Goal: Task Accomplishment & Management: Manage account settings

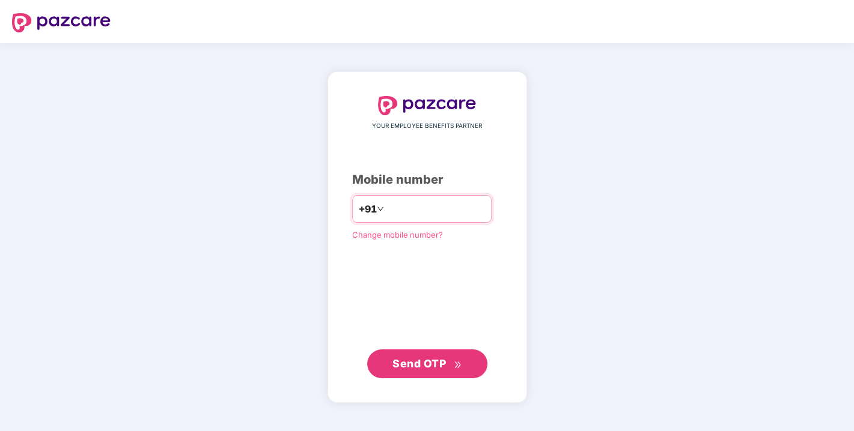
click at [395, 209] on input "number" at bounding box center [435, 208] width 99 height 19
type input "*"
type input "**********"
click at [416, 371] on span "Send OTP" at bounding box center [426, 363] width 69 height 17
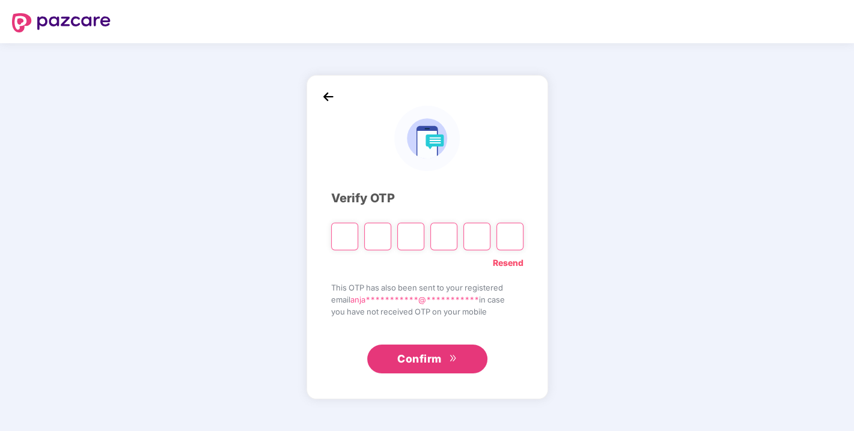
type input "*"
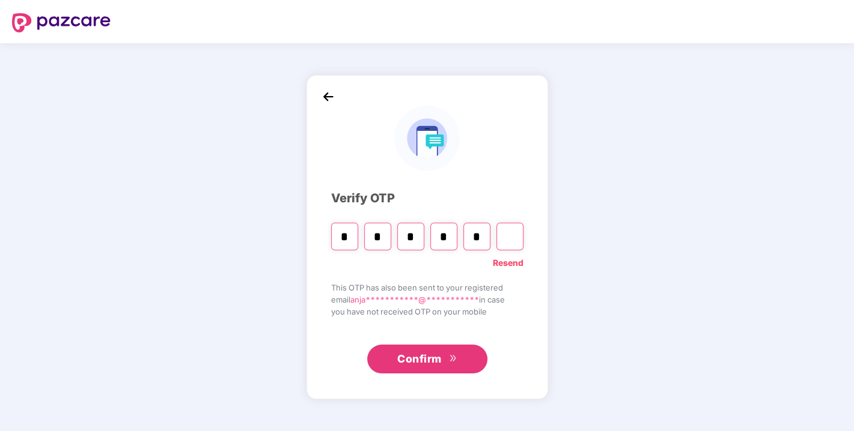
type input "*"
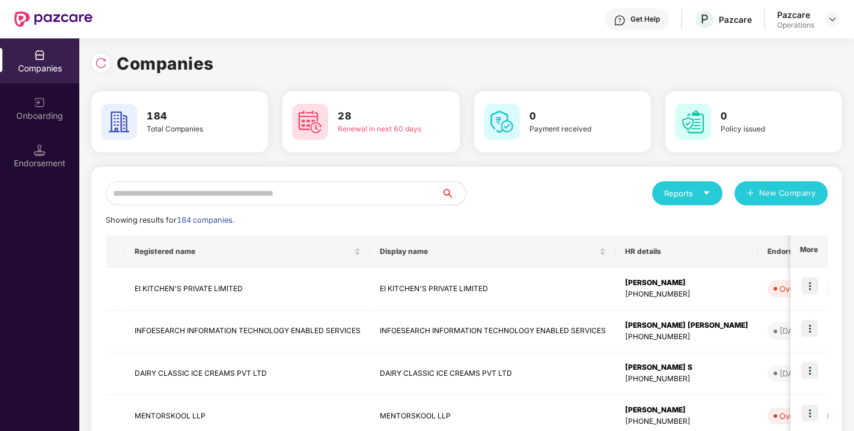
click at [211, 192] on input "text" at bounding box center [274, 193] width 336 height 24
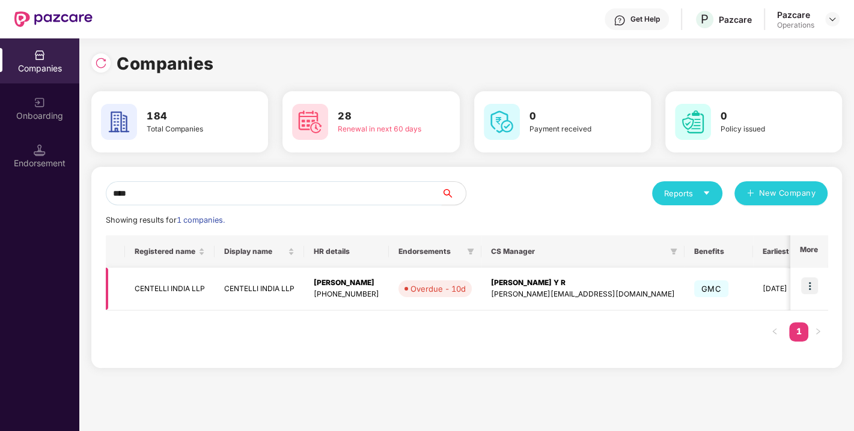
type input "****"
click at [809, 283] on img at bounding box center [809, 286] width 17 height 17
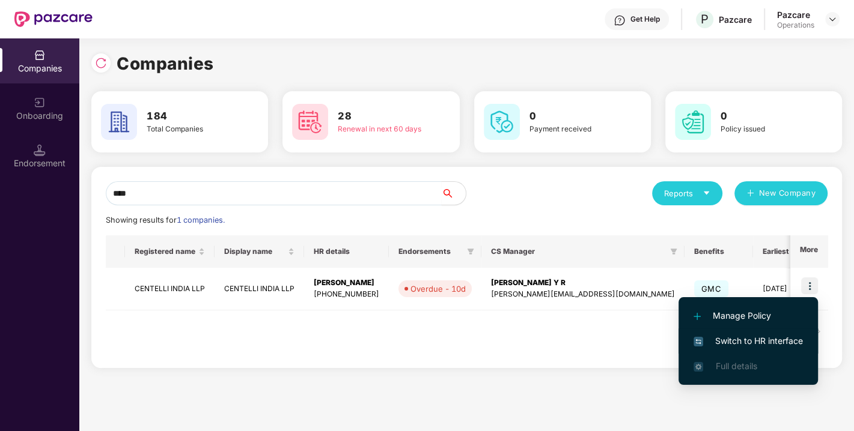
click at [765, 338] on span "Switch to HR interface" at bounding box center [747, 341] width 109 height 13
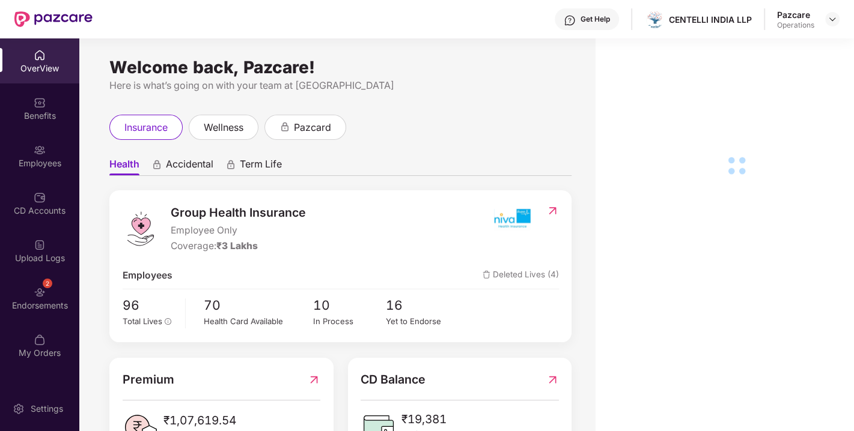
click at [48, 287] on div "2" at bounding box center [48, 284] width 10 height 10
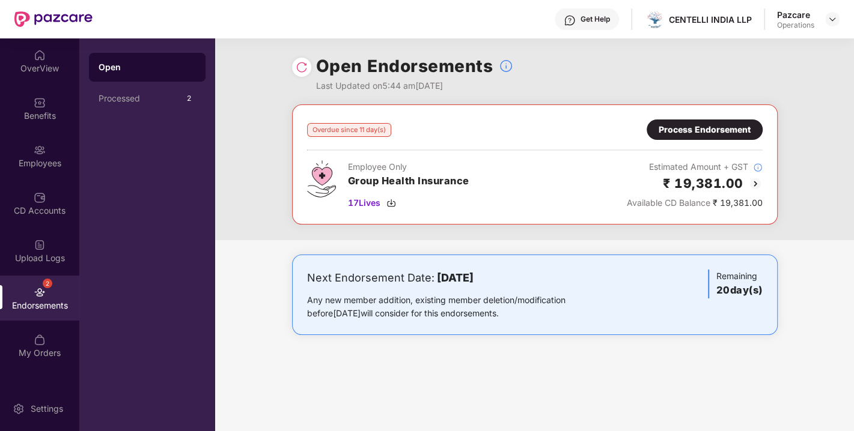
click at [719, 137] on div "Process Endorsement" at bounding box center [704, 130] width 116 height 20
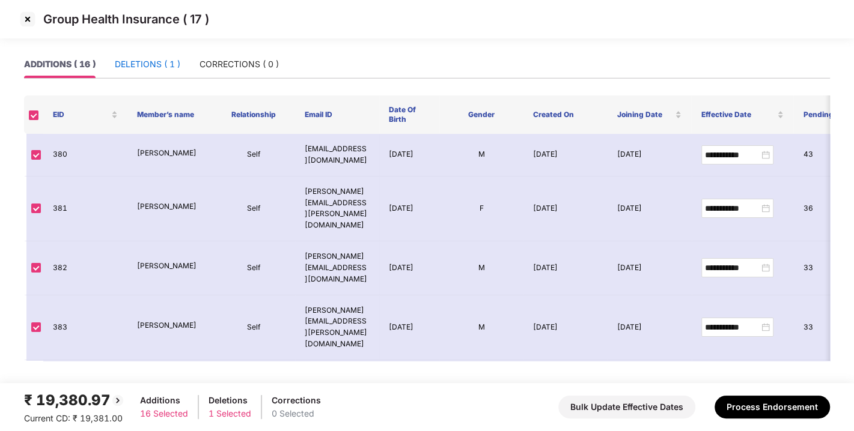
click at [135, 58] on div "DELETIONS ( 1 )" at bounding box center [147, 64] width 65 height 13
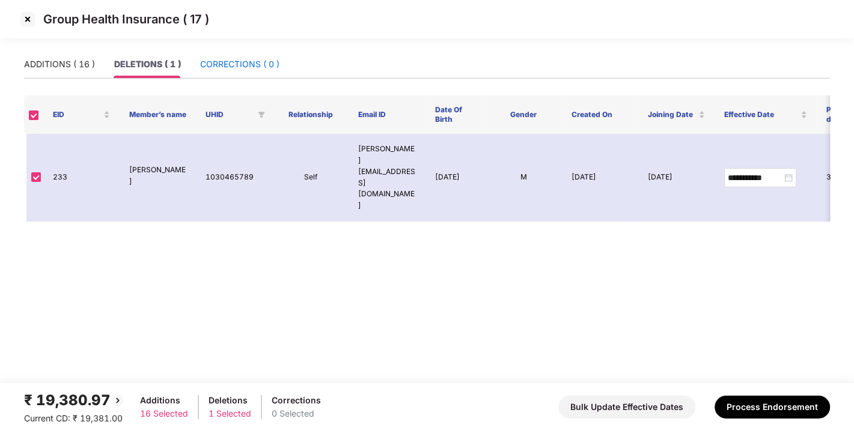
click at [234, 61] on div "CORRECTIONS ( 0 )" at bounding box center [239, 64] width 79 height 13
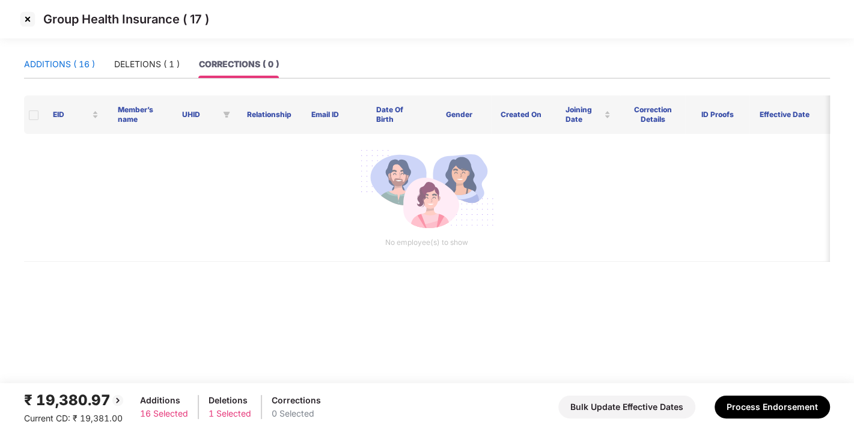
click at [27, 62] on div "ADDITIONS ( 16 )" at bounding box center [59, 64] width 71 height 13
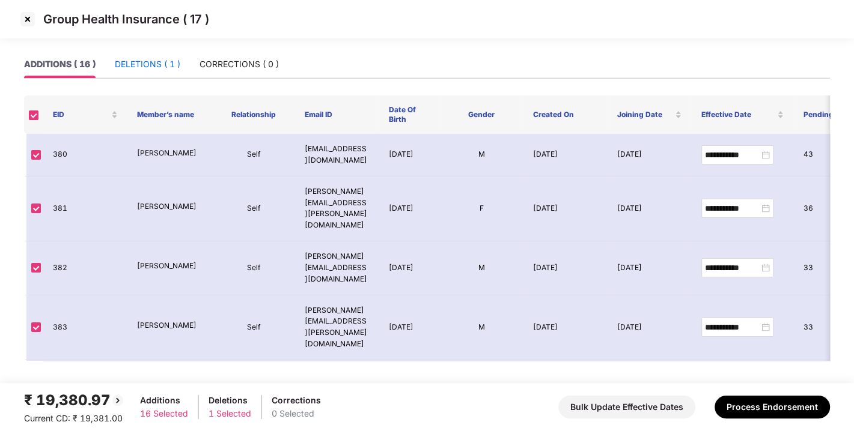
click at [144, 62] on div "DELETIONS ( 1 )" at bounding box center [147, 64] width 65 height 13
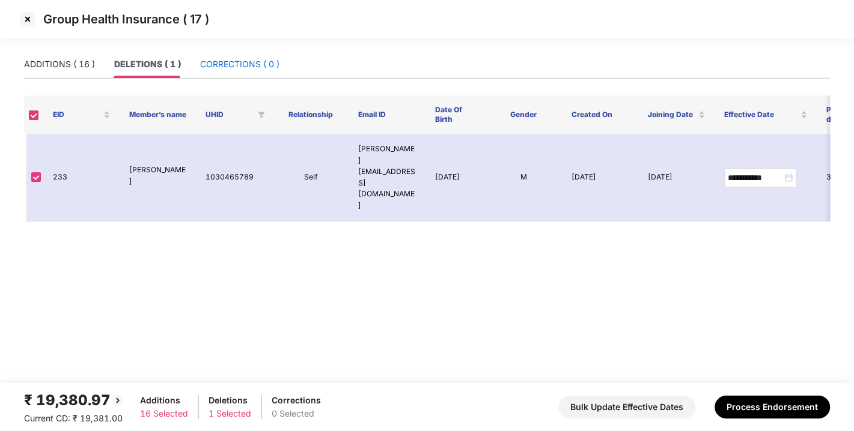
click at [233, 65] on div "CORRECTIONS ( 0 )" at bounding box center [239, 64] width 79 height 13
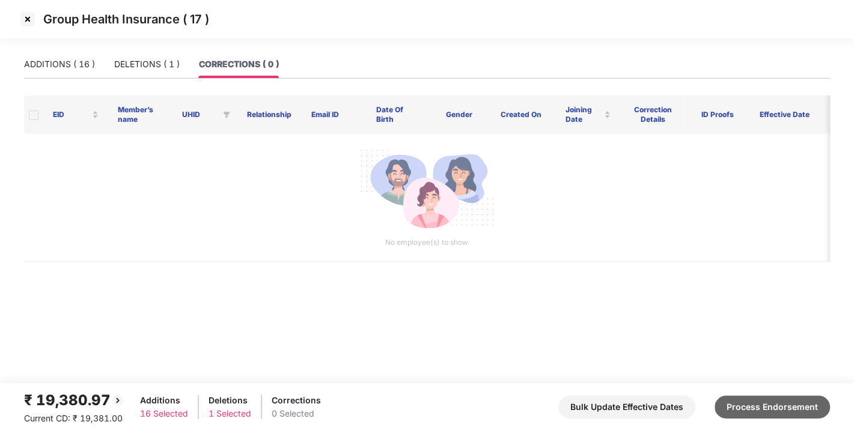
click at [767, 412] on button "Process Endorsement" at bounding box center [771, 407] width 115 height 23
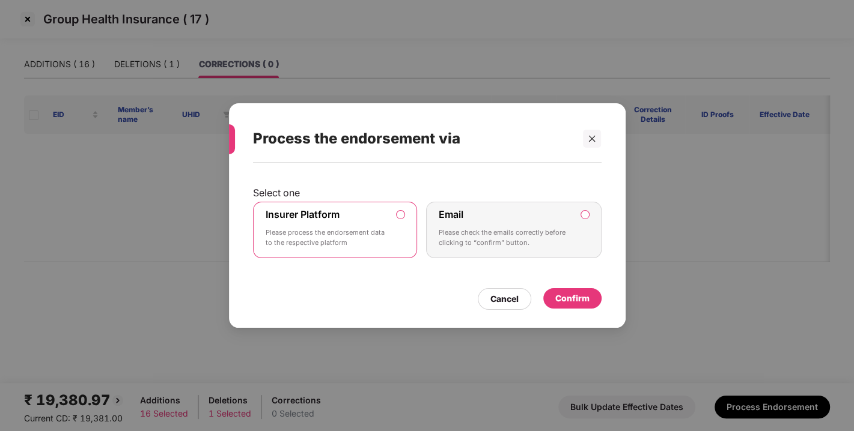
click at [567, 294] on div "Confirm" at bounding box center [572, 298] width 34 height 13
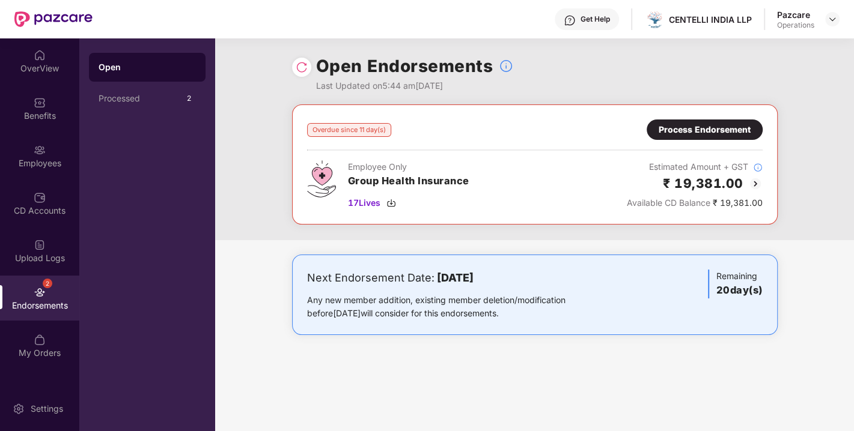
click at [306, 70] on img at bounding box center [302, 67] width 12 height 12
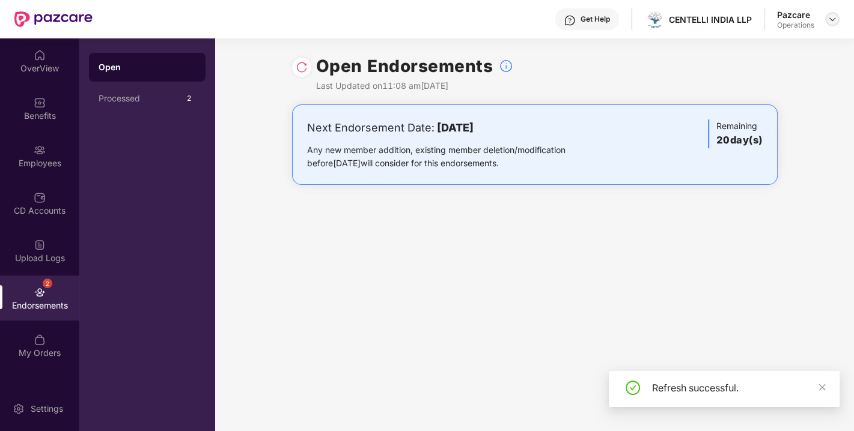
click at [829, 17] on img at bounding box center [832, 19] width 10 height 10
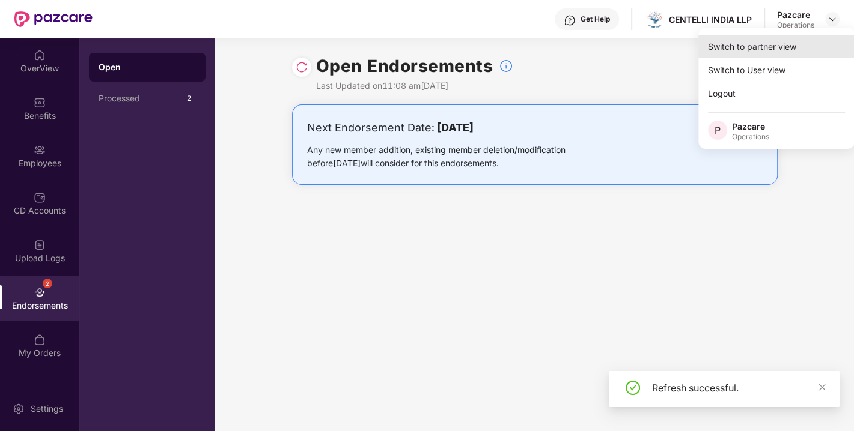
click at [772, 41] on div "Switch to partner view" at bounding box center [776, 46] width 156 height 23
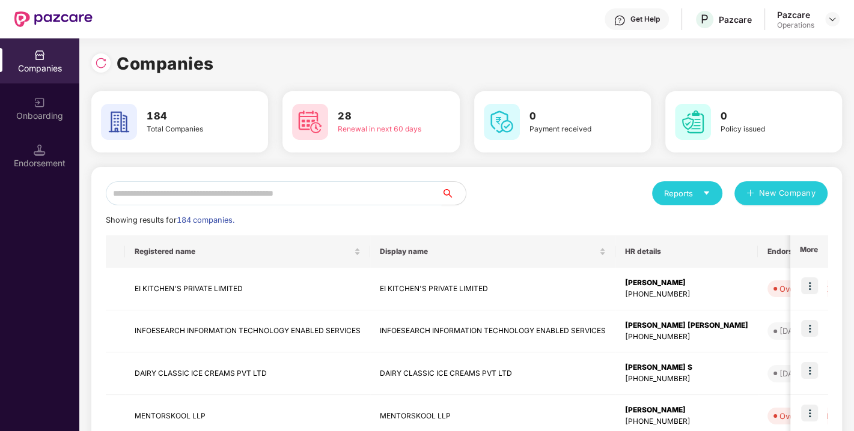
click at [245, 196] on input "text" at bounding box center [274, 193] width 336 height 24
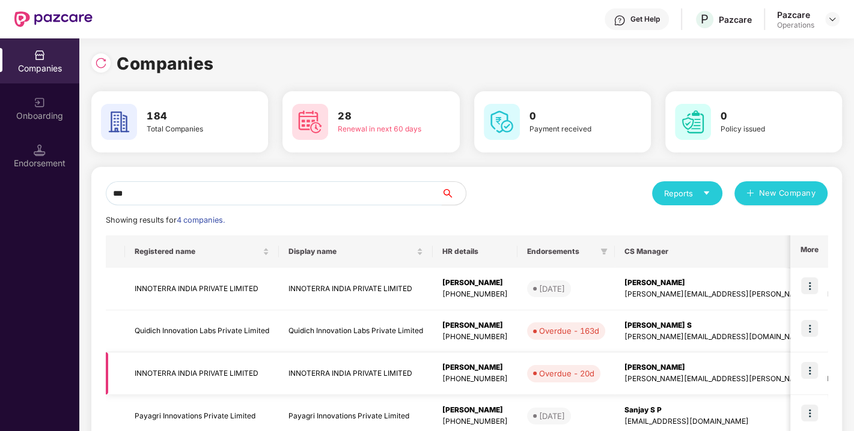
type input "***"
click at [809, 372] on img at bounding box center [809, 370] width 17 height 17
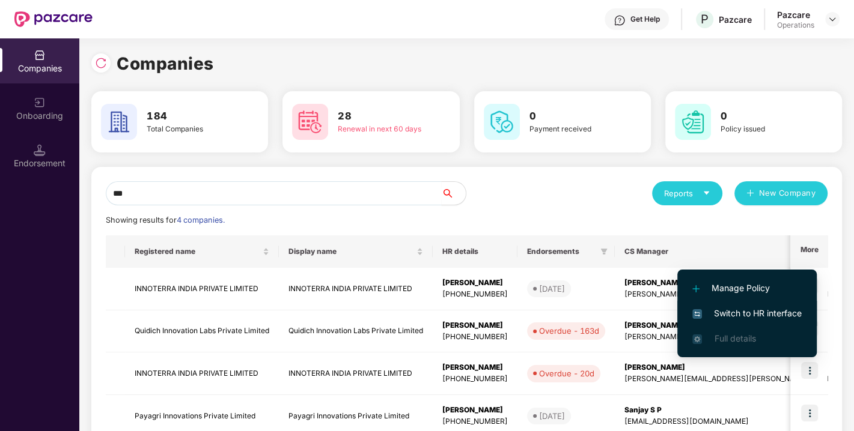
click at [744, 312] on span "Switch to HR interface" at bounding box center [746, 313] width 109 height 13
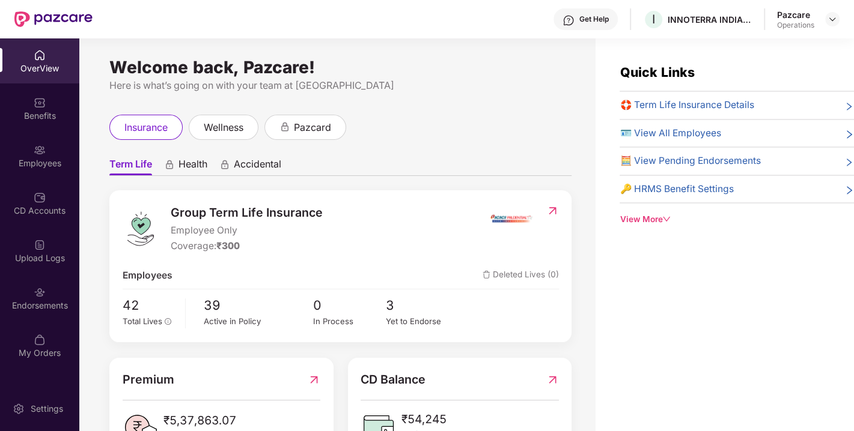
click at [20, 295] on div "Endorsements" at bounding box center [39, 298] width 79 height 45
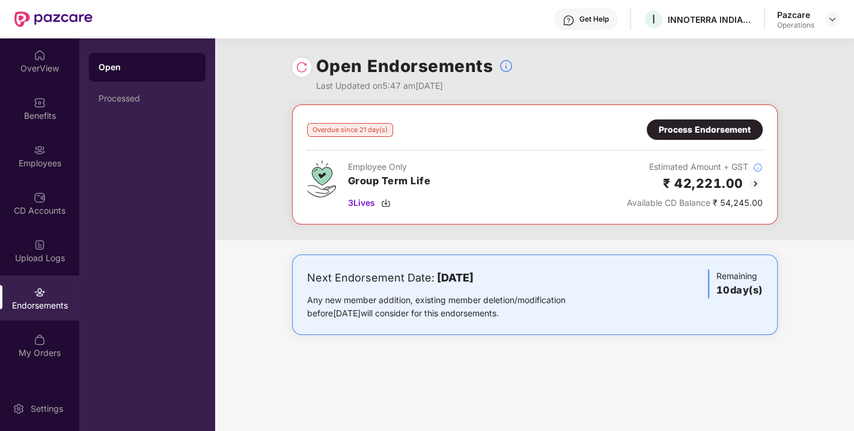
click at [723, 129] on div "Process Endorsement" at bounding box center [705, 129] width 92 height 13
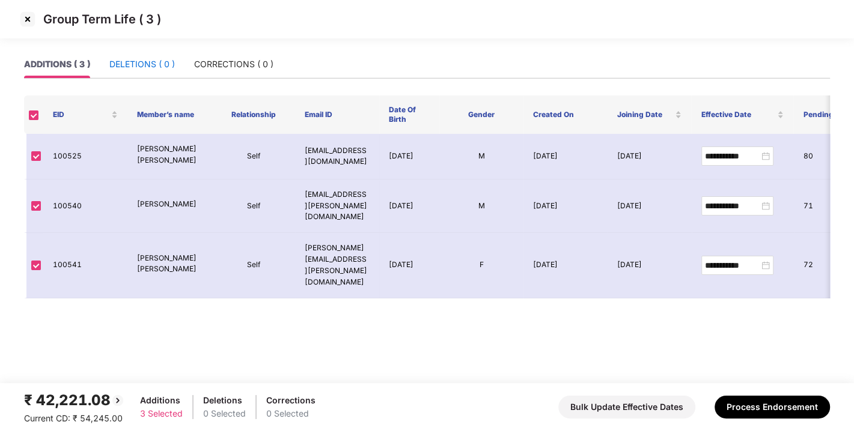
click at [151, 64] on div "DELETIONS ( 0 )" at bounding box center [141, 64] width 65 height 13
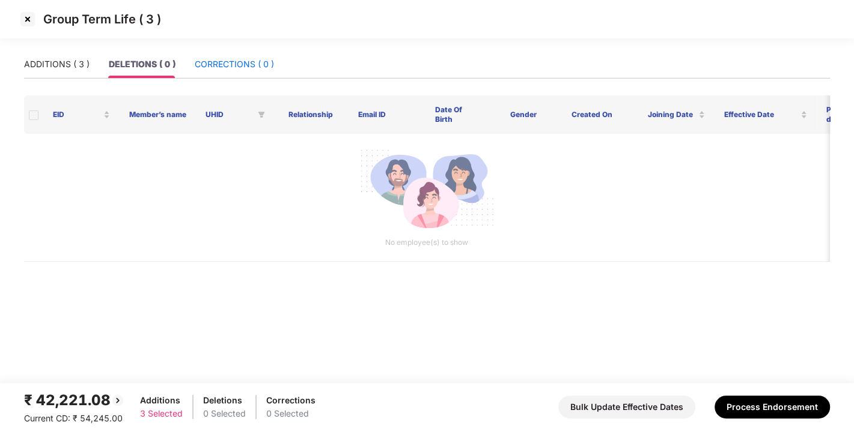
click at [248, 64] on div "CORRECTIONS ( 0 )" at bounding box center [234, 64] width 79 height 13
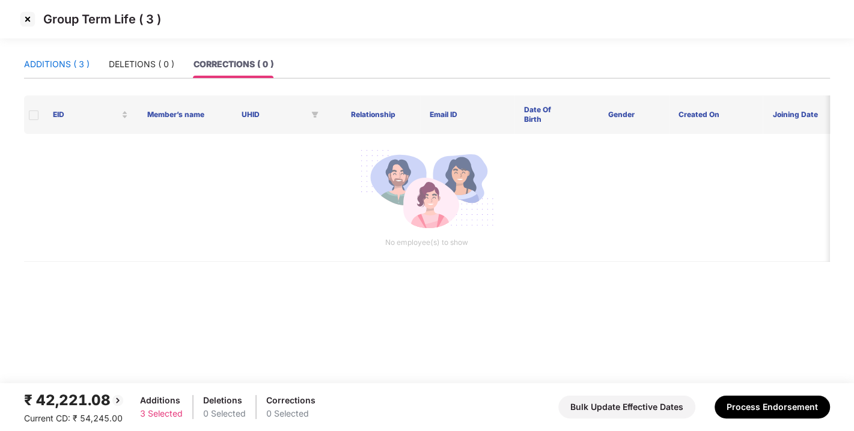
click at [57, 61] on div "ADDITIONS ( 3 )" at bounding box center [56, 64] width 65 height 13
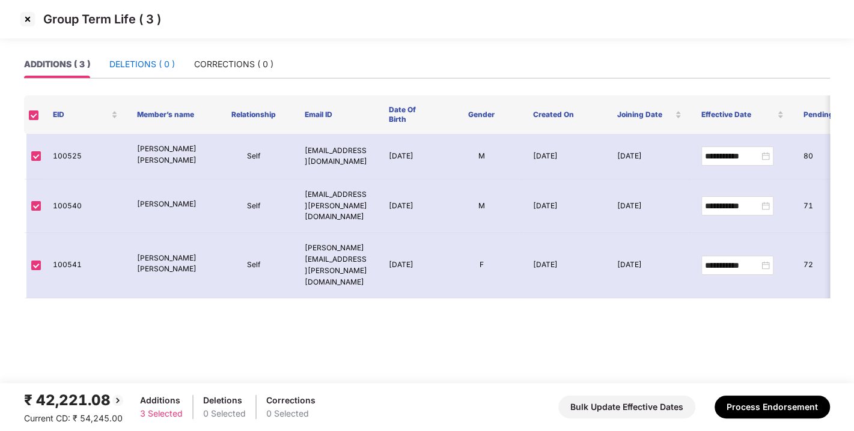
click at [133, 62] on div "DELETIONS ( 0 )" at bounding box center [141, 64] width 65 height 13
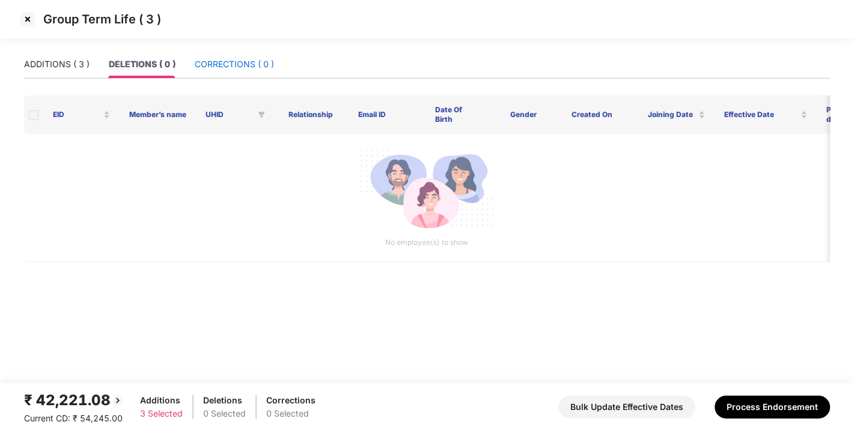
click at [221, 64] on div "CORRECTIONS ( 0 )" at bounding box center [234, 64] width 79 height 13
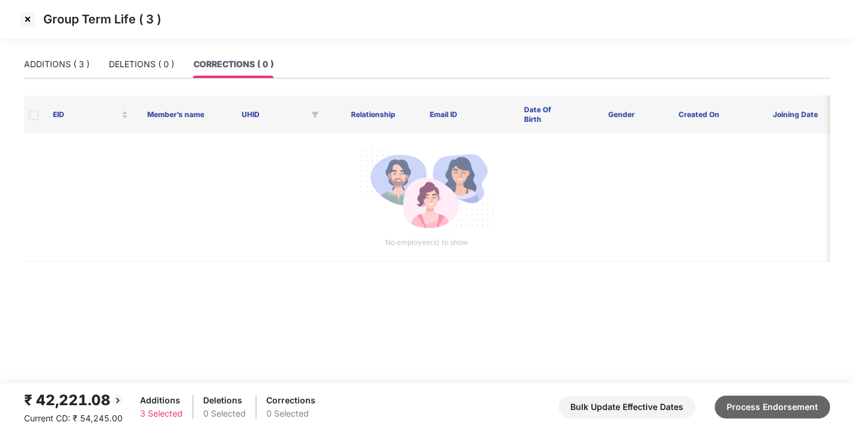
click at [779, 406] on button "Process Endorsement" at bounding box center [771, 407] width 115 height 23
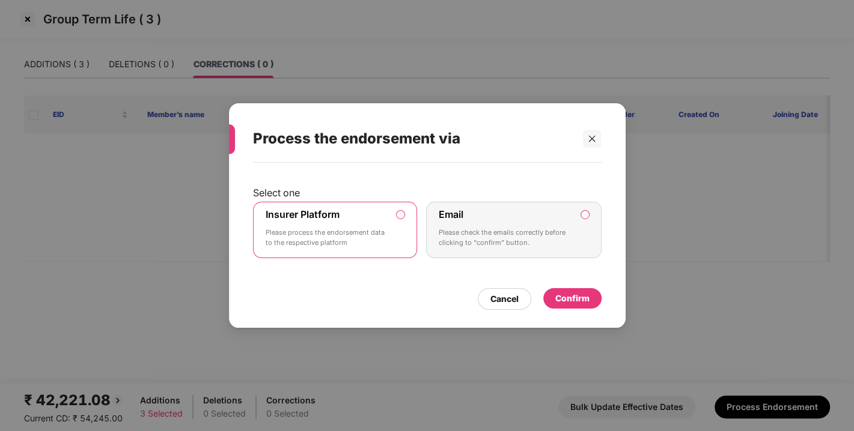
click at [570, 304] on div "Confirm" at bounding box center [572, 298] width 34 height 13
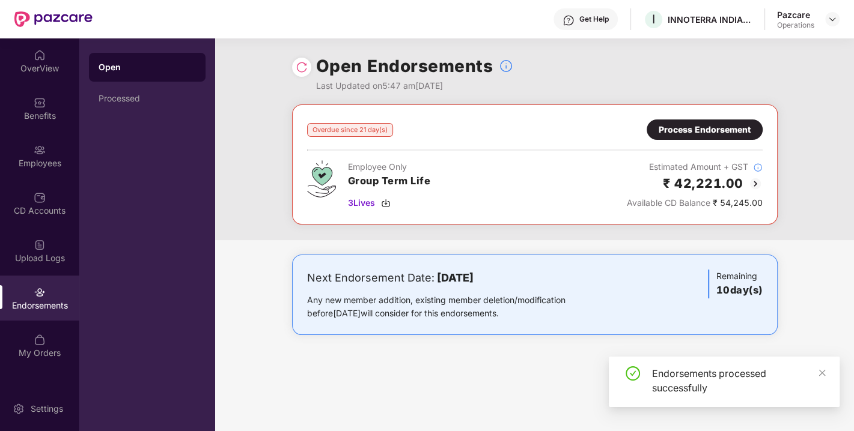
click at [299, 64] on img at bounding box center [302, 67] width 12 height 12
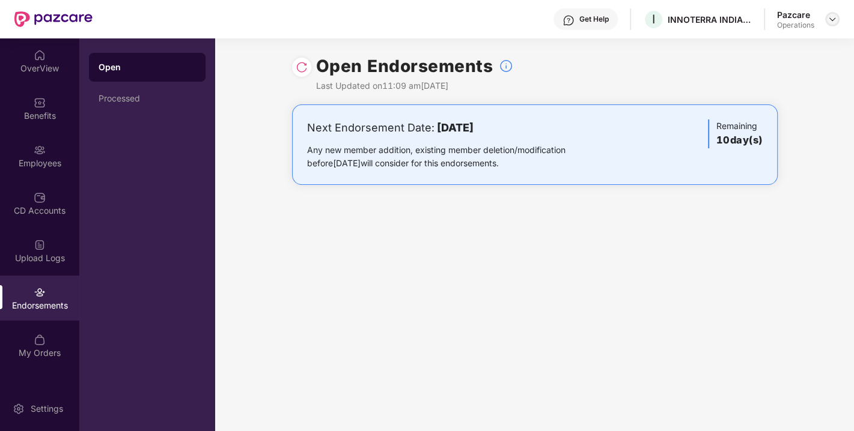
click at [830, 17] on img at bounding box center [832, 19] width 10 height 10
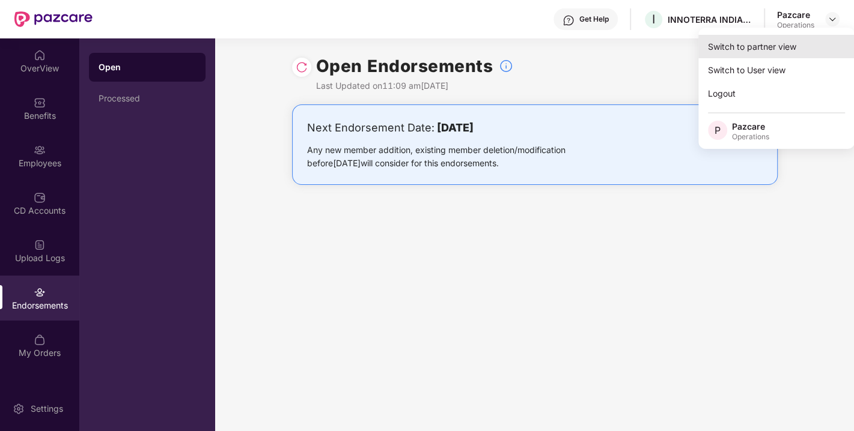
click at [774, 39] on div "Switch to partner view" at bounding box center [776, 46] width 156 height 23
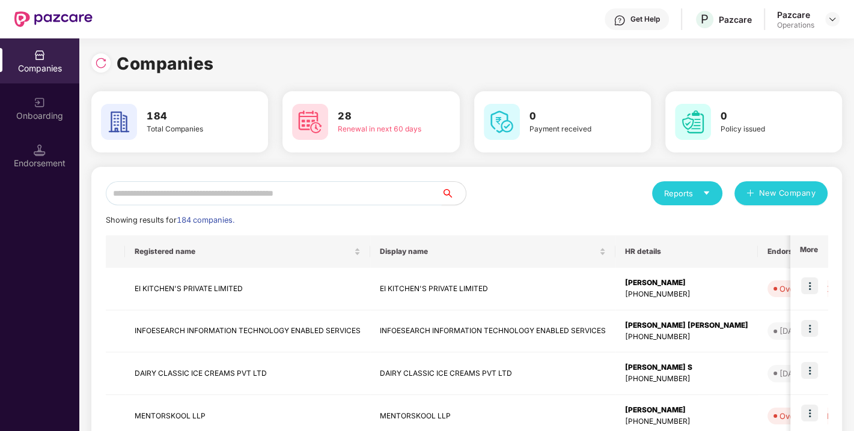
click at [296, 188] on input "text" at bounding box center [274, 193] width 336 height 24
click at [282, 187] on input "text" at bounding box center [274, 193] width 336 height 24
click at [27, 158] on div "Endorsement" at bounding box center [39, 163] width 79 height 12
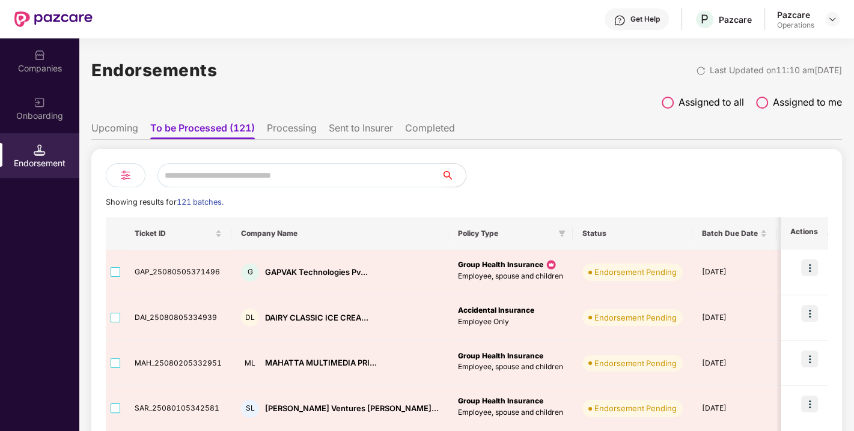
click at [200, 181] on input "text" at bounding box center [299, 175] width 284 height 24
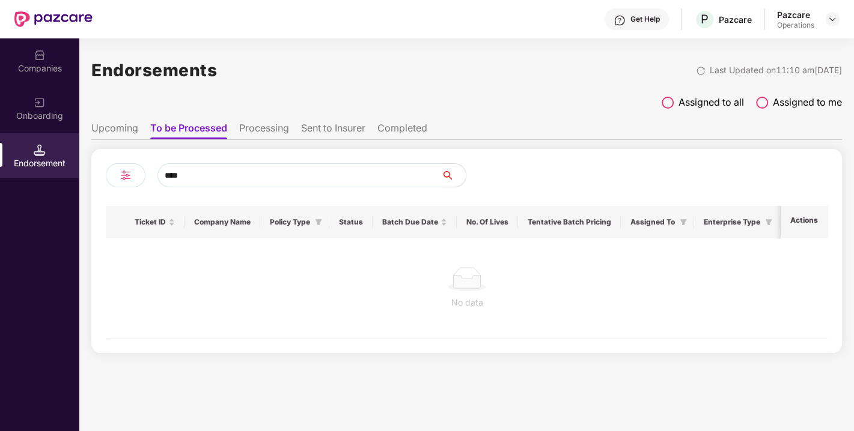
type input "****"
click at [271, 124] on li "Processing" at bounding box center [264, 130] width 50 height 17
click at [325, 127] on li "Sent to Insurer" at bounding box center [333, 130] width 64 height 17
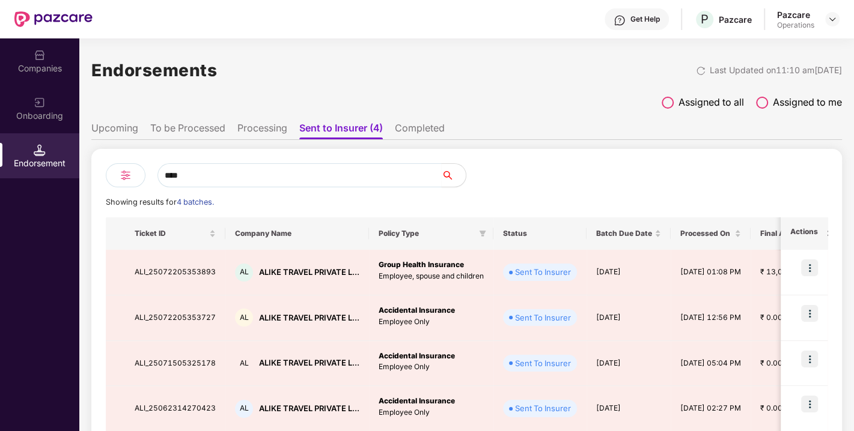
click at [407, 124] on li "Completed" at bounding box center [420, 130] width 50 height 17
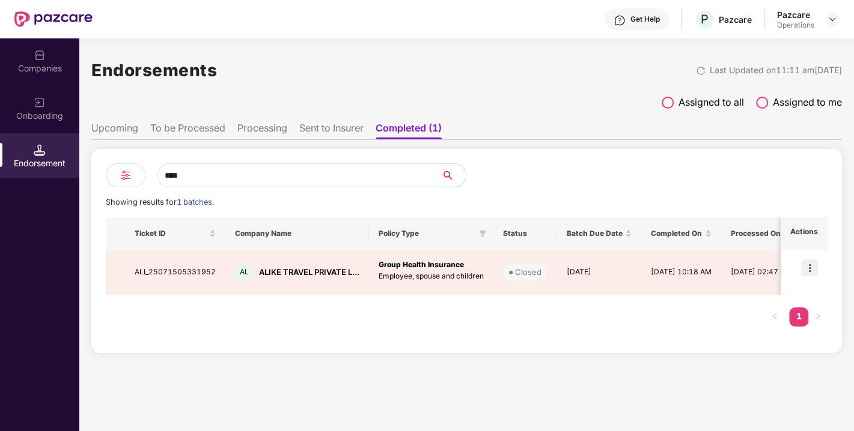
click at [203, 127] on li "To be Processed" at bounding box center [187, 130] width 75 height 17
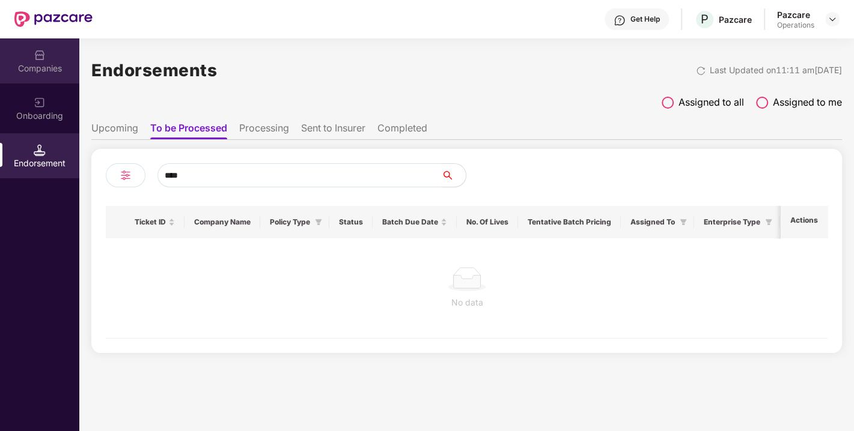
click at [28, 64] on div "Companies" at bounding box center [39, 68] width 79 height 12
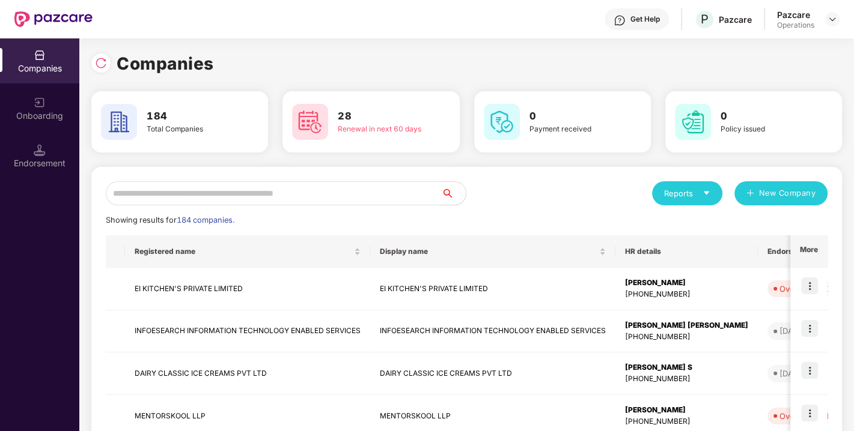
paste input "**********"
click at [244, 194] on input "text" at bounding box center [274, 193] width 336 height 24
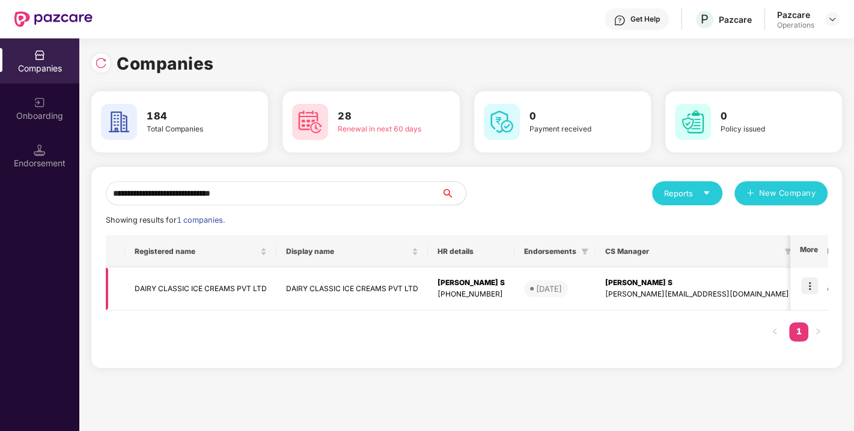
type input "**********"
click at [808, 282] on img at bounding box center [809, 286] width 17 height 17
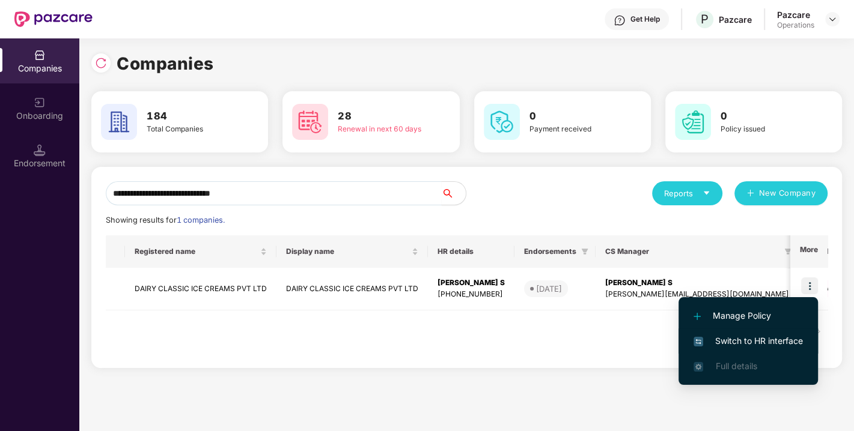
click at [767, 333] on li "Switch to HR interface" at bounding box center [747, 341] width 139 height 25
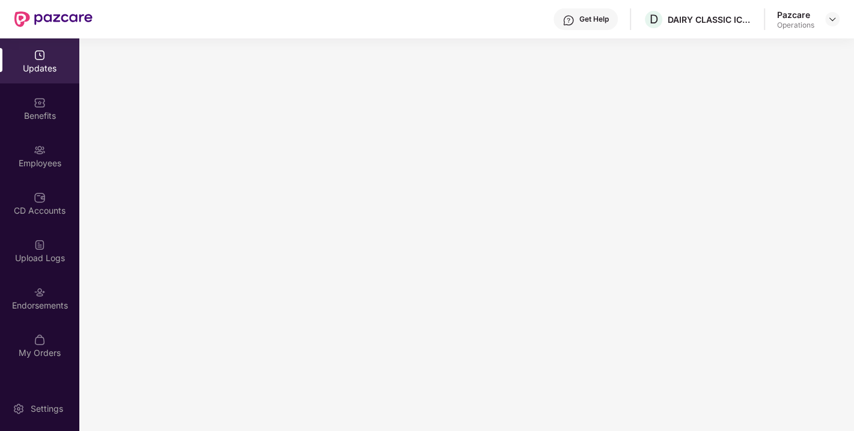
click at [168, 278] on main at bounding box center [466, 234] width 774 height 393
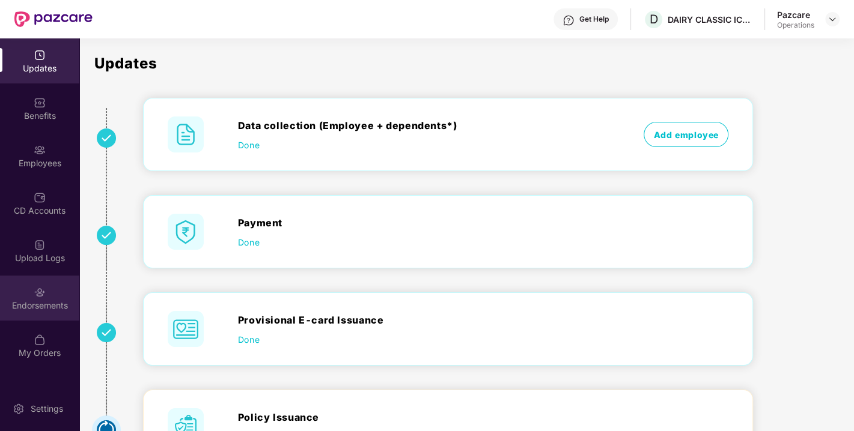
click at [35, 300] on div "Endorsements" at bounding box center [39, 306] width 79 height 12
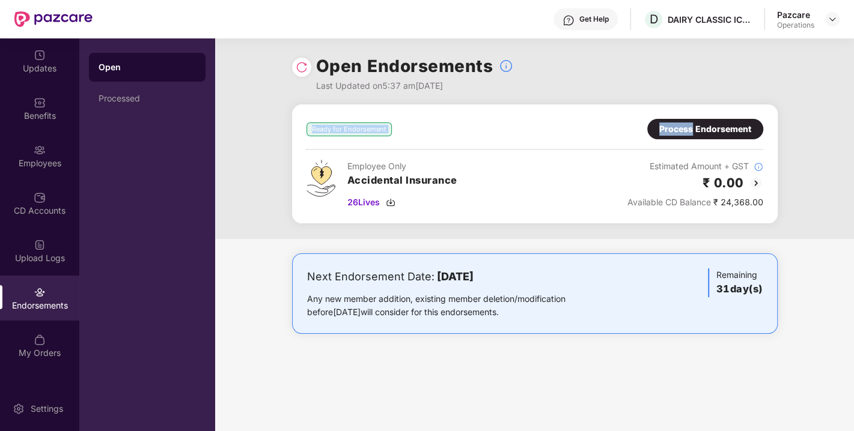
drag, startPoint x: 693, startPoint y: 144, endPoint x: 692, endPoint y: 132, distance: 12.2
click at [692, 132] on div "Ready for Endorsement Process Endorsement Employee Only Accidental Insurance 26…" at bounding box center [534, 164] width 457 height 90
click at [692, 132] on div "Process Endorsement" at bounding box center [705, 129] width 92 height 13
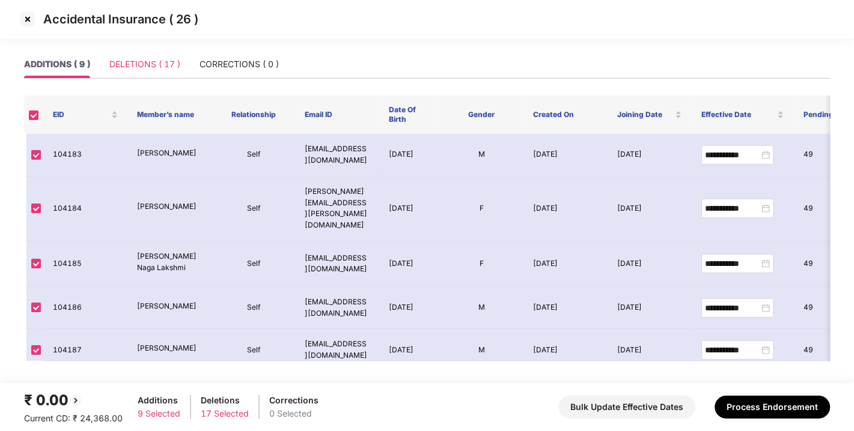
click at [139, 55] on div "DELETIONS ( 17 )" at bounding box center [144, 64] width 71 height 28
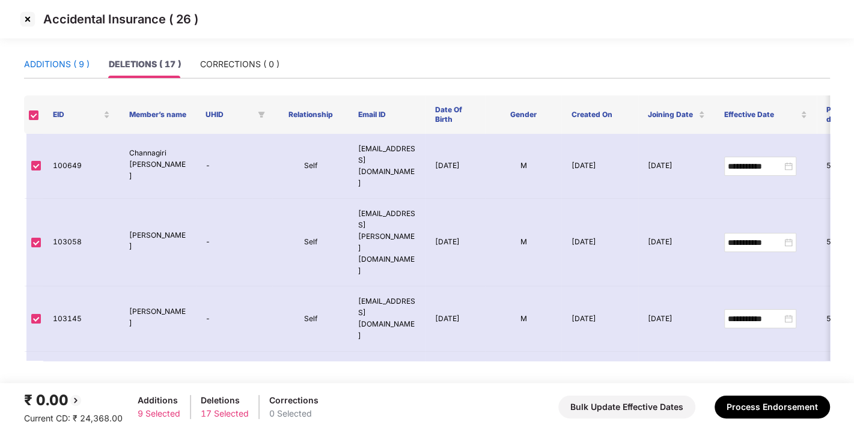
click at [59, 59] on div "ADDITIONS ( 9 )" at bounding box center [56, 64] width 65 height 13
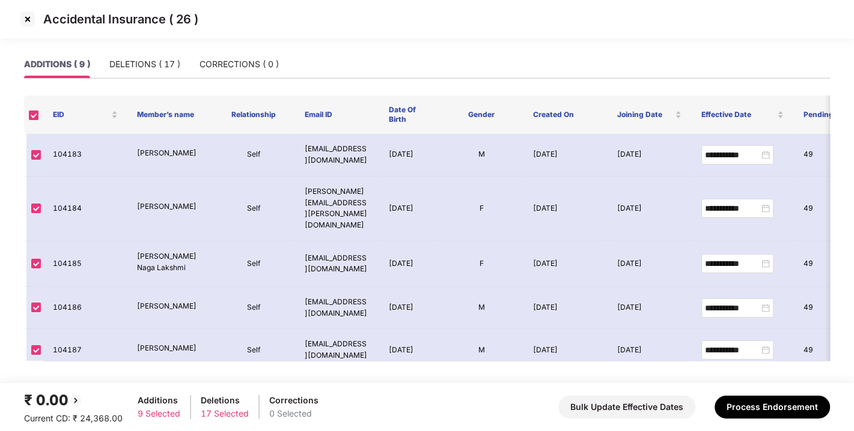
click at [31, 17] on img at bounding box center [27, 19] width 19 height 19
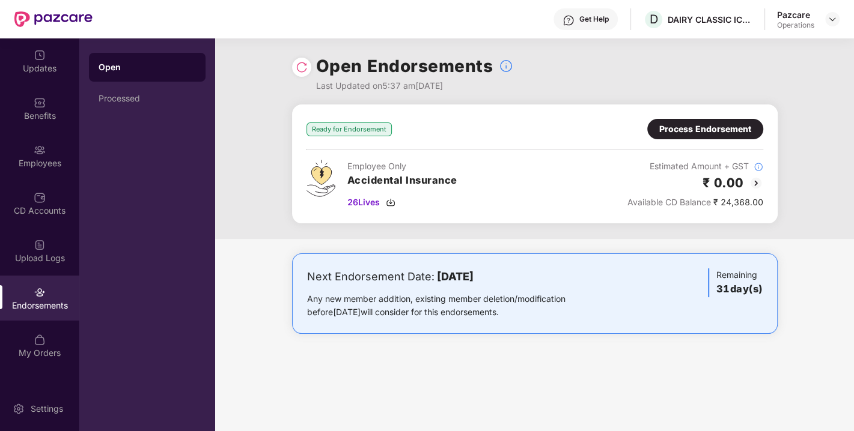
click at [296, 59] on div at bounding box center [301, 67] width 19 height 19
click at [297, 64] on img at bounding box center [302, 67] width 12 height 12
click at [832, 21] on img at bounding box center [832, 19] width 10 height 10
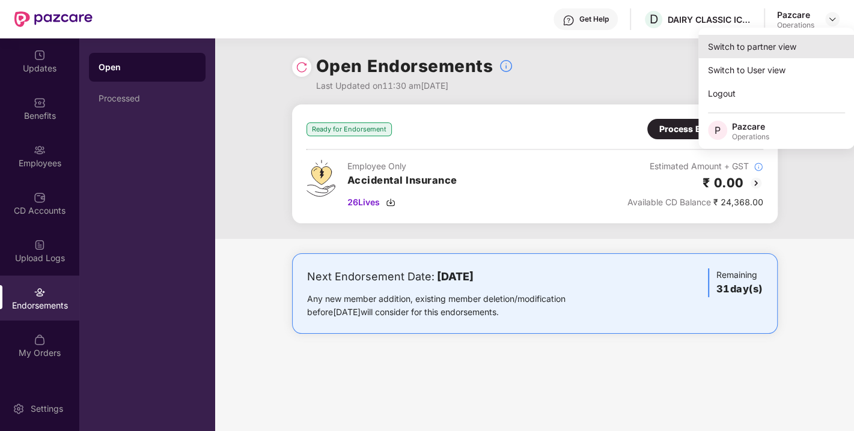
click at [758, 48] on div "Switch to partner view" at bounding box center [776, 46] width 156 height 23
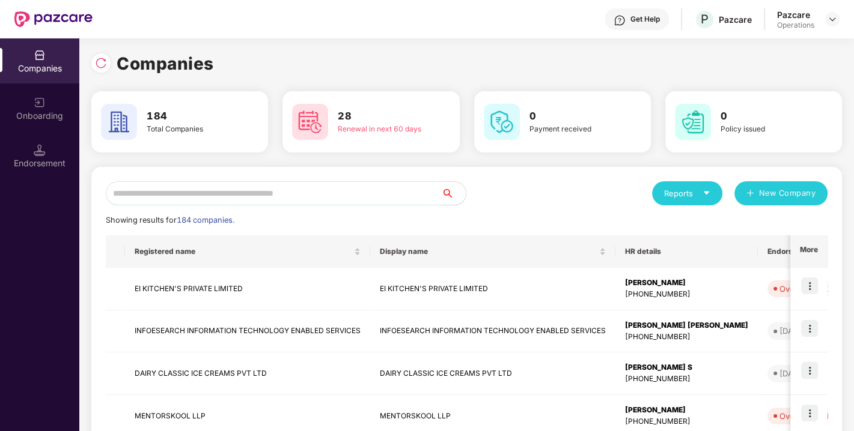
click at [403, 186] on input "text" at bounding box center [274, 193] width 336 height 24
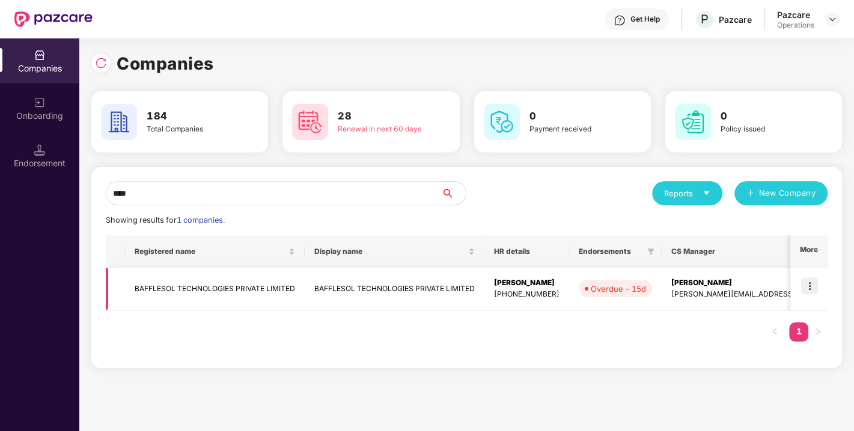
type input "****"
click at [809, 284] on img at bounding box center [809, 286] width 17 height 17
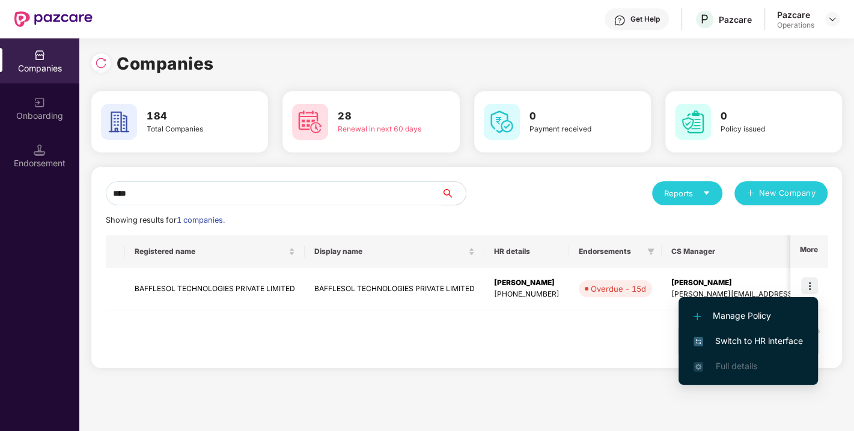
click at [752, 341] on span "Switch to HR interface" at bounding box center [747, 341] width 109 height 13
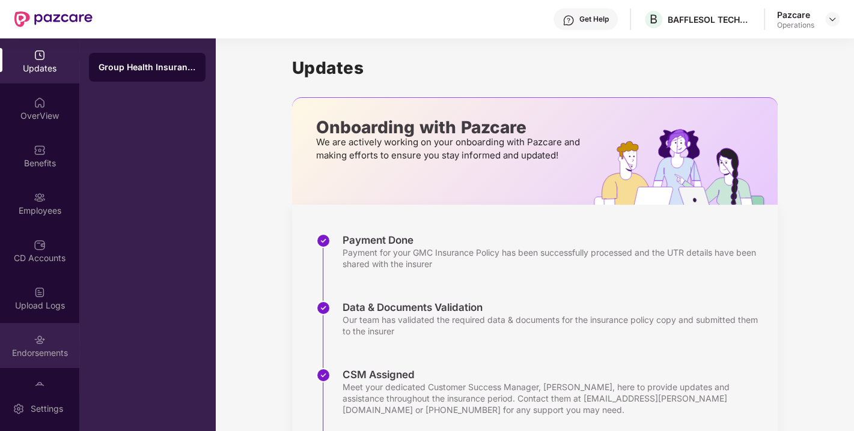
click at [47, 347] on div "Endorsements" at bounding box center [39, 353] width 79 height 12
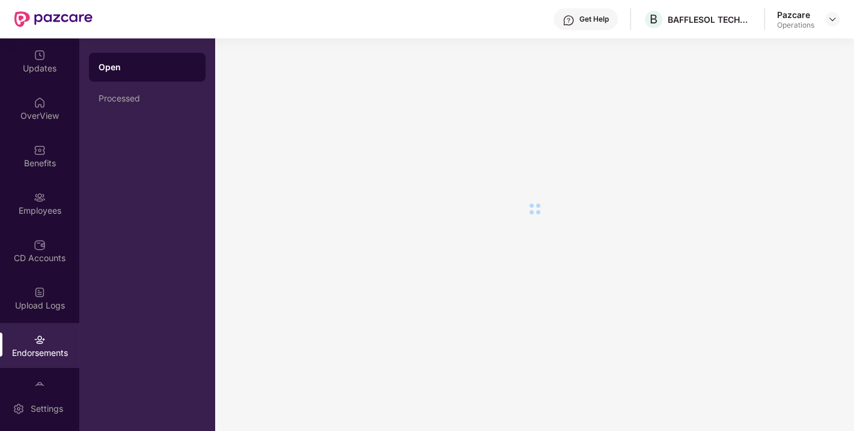
click at [47, 347] on div "Endorsements" at bounding box center [39, 353] width 79 height 12
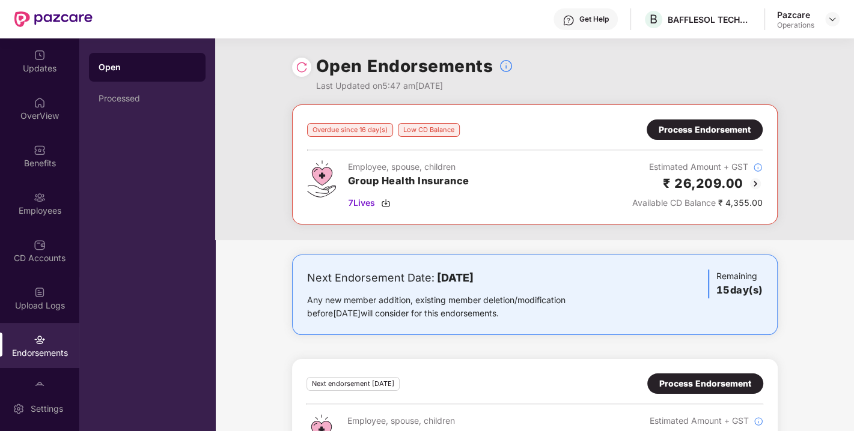
click at [302, 70] on img at bounding box center [302, 67] width 12 height 12
